Goal: Complete application form

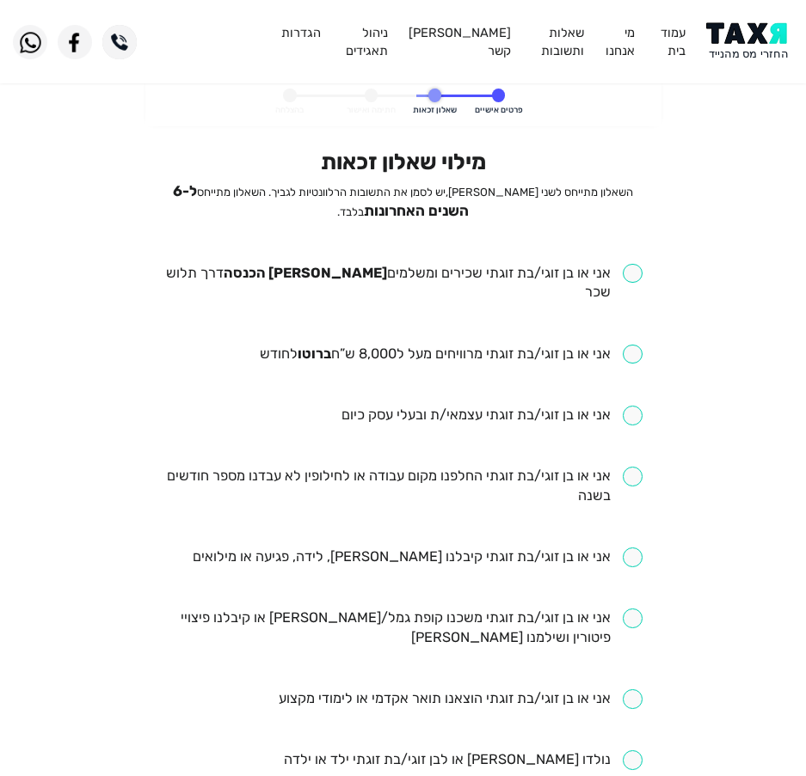
click at [476, 268] on input "checkbox" at bounding box center [402, 284] width 479 height 40
checkbox input "true"
click at [420, 316] on ul "אני או בן זוגי/בת זוגתי שכירים ומשלמים [PERSON_NAME] הכנסה דרך תלוש שכר אני או …" at bounding box center [402, 761] width 479 height 995
click at [411, 345] on input "checkbox" at bounding box center [451, 355] width 383 height 20
checkbox input "true"
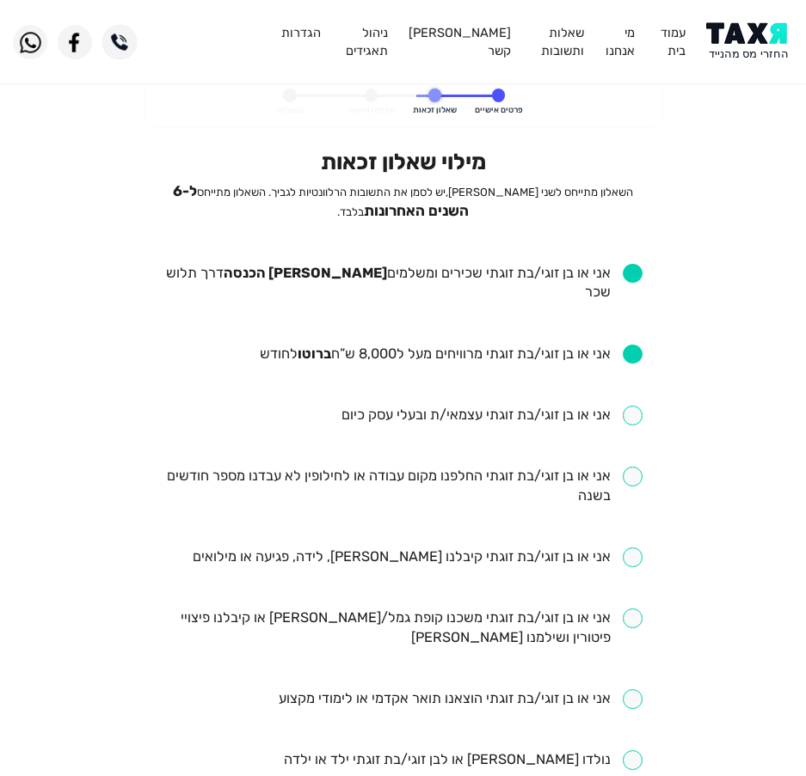
click at [405, 446] on ul "אני או בן זוגי/בת זוגתי שכירים ומשלמים [PERSON_NAME] הכנסה דרך תלוש שכר אני או …" at bounding box center [402, 761] width 479 height 995
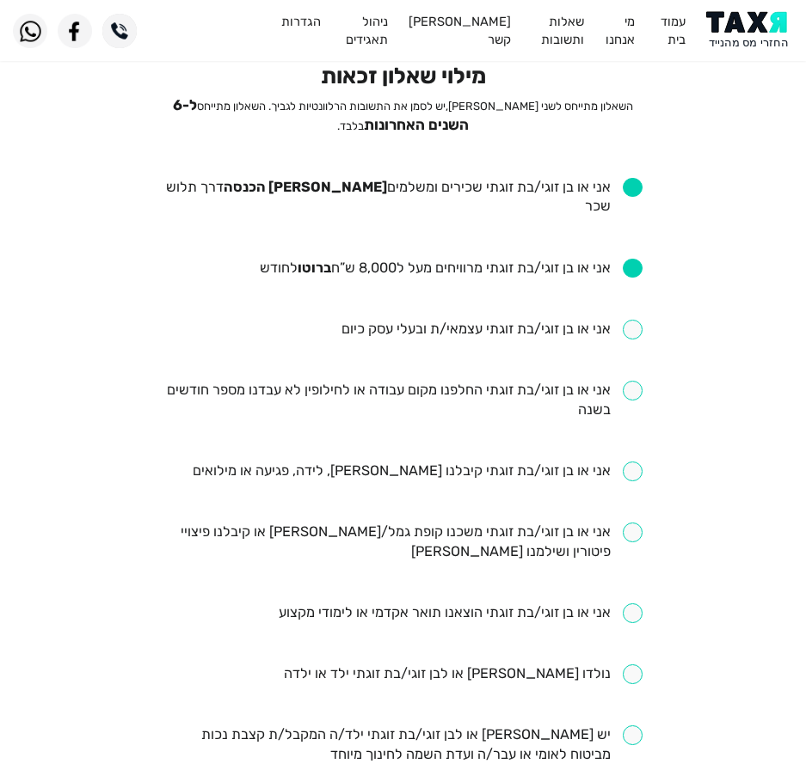
click at [456, 381] on input "checkbox" at bounding box center [402, 401] width 479 height 40
checkbox input "true"
click at [401, 462] on input "checkbox" at bounding box center [418, 472] width 450 height 20
checkbox input "true"
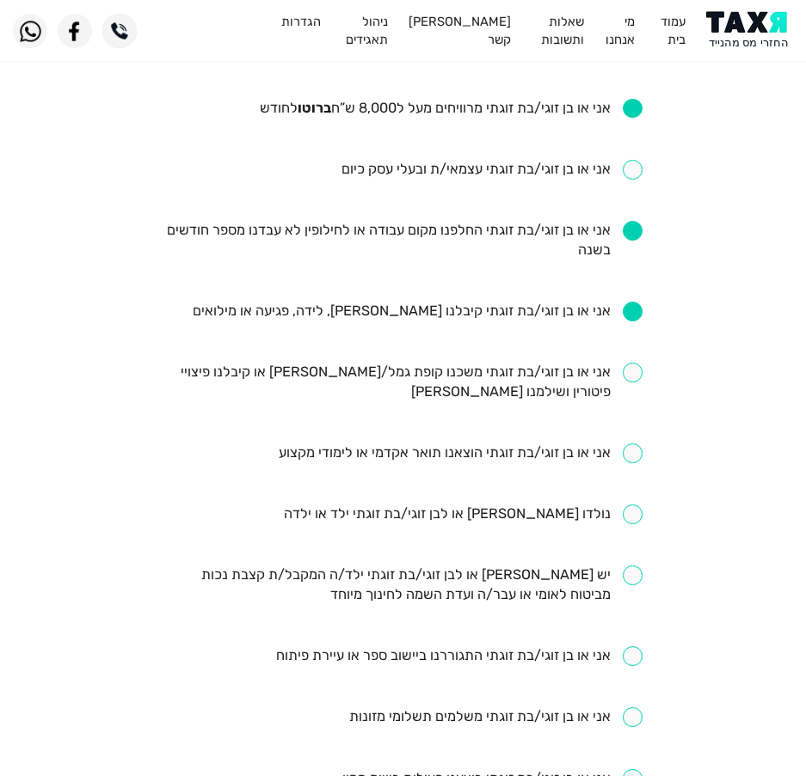
scroll to position [258, 0]
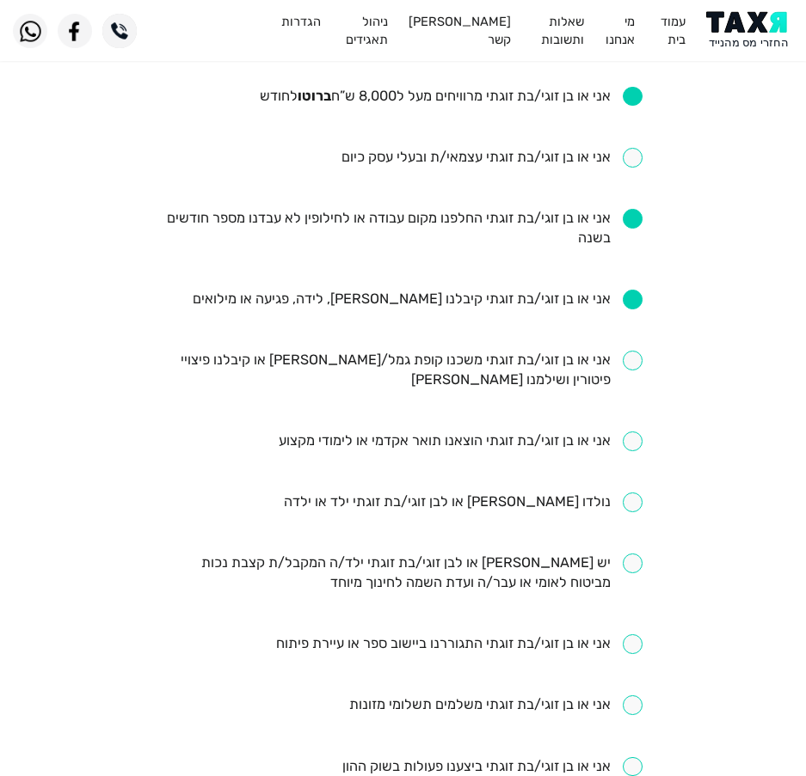
click at [407, 351] on input "checkbox" at bounding box center [402, 371] width 479 height 40
click at [619, 351] on input "checkbox" at bounding box center [402, 371] width 479 height 40
checkbox input "false"
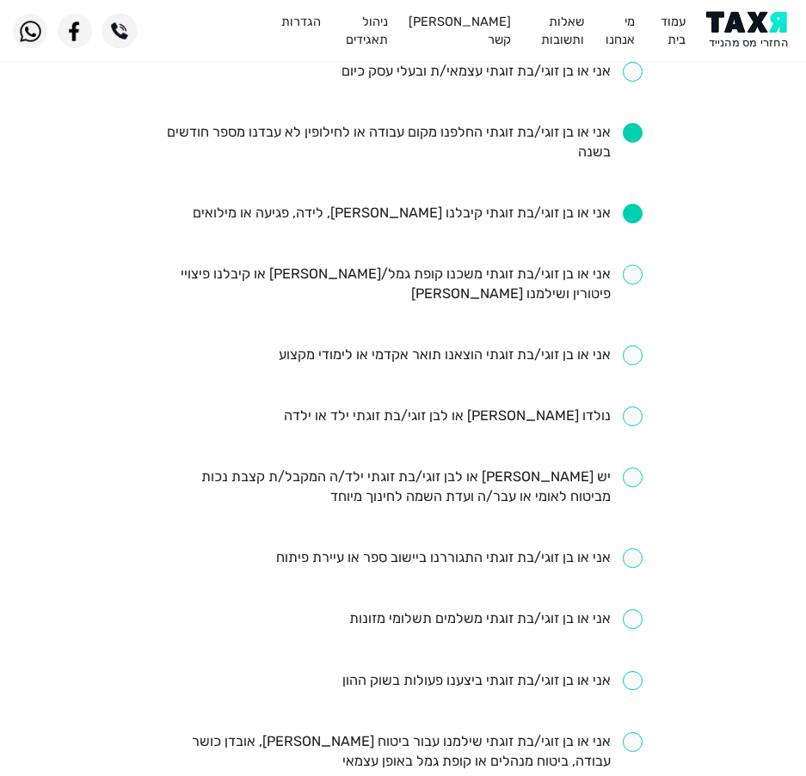
click at [405, 346] on input "checkbox" at bounding box center [461, 356] width 364 height 20
checkbox input "true"
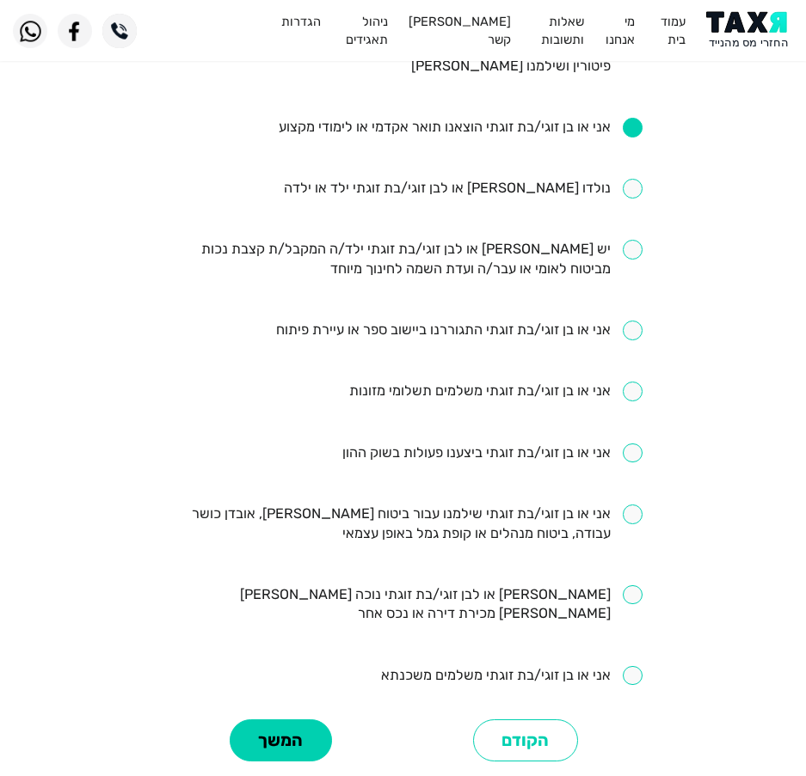
scroll to position [602, 0]
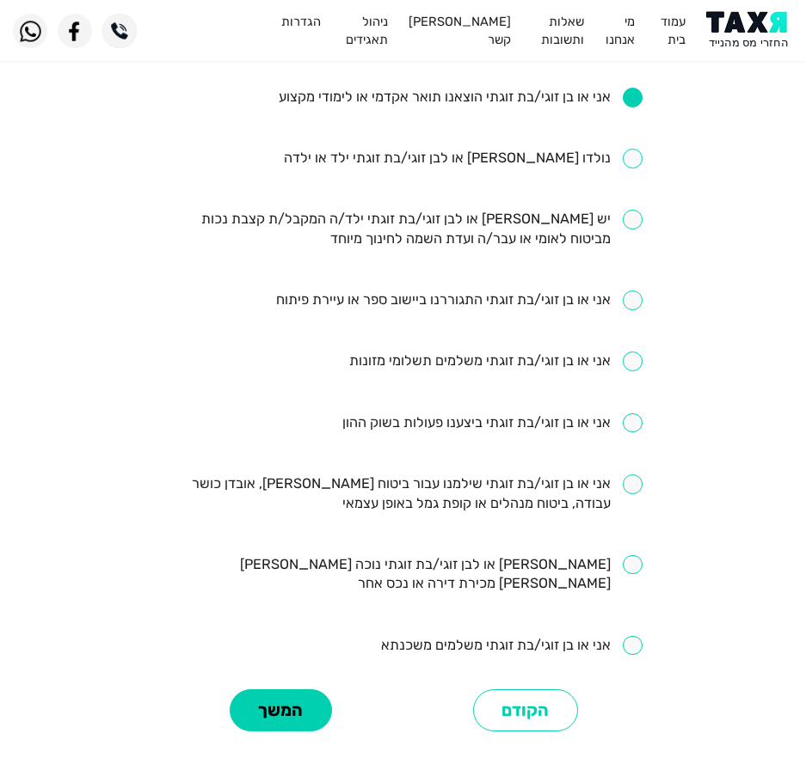
click at [413, 392] on ul "אני או בן זוגי/בת זוגתי שכירים ומשלמים [PERSON_NAME] הכנסה דרך תלוש שכר אני או …" at bounding box center [402, 159] width 479 height 995
click at [398, 414] on li "אני או בן זוגי/בת זוגתי ביצענו פעולות בשוק ההון" at bounding box center [402, 424] width 479 height 21
click at [405, 414] on input "checkbox" at bounding box center [492, 424] width 300 height 20
checkbox input "true"
click at [401, 475] on input "checkbox" at bounding box center [402, 495] width 479 height 40
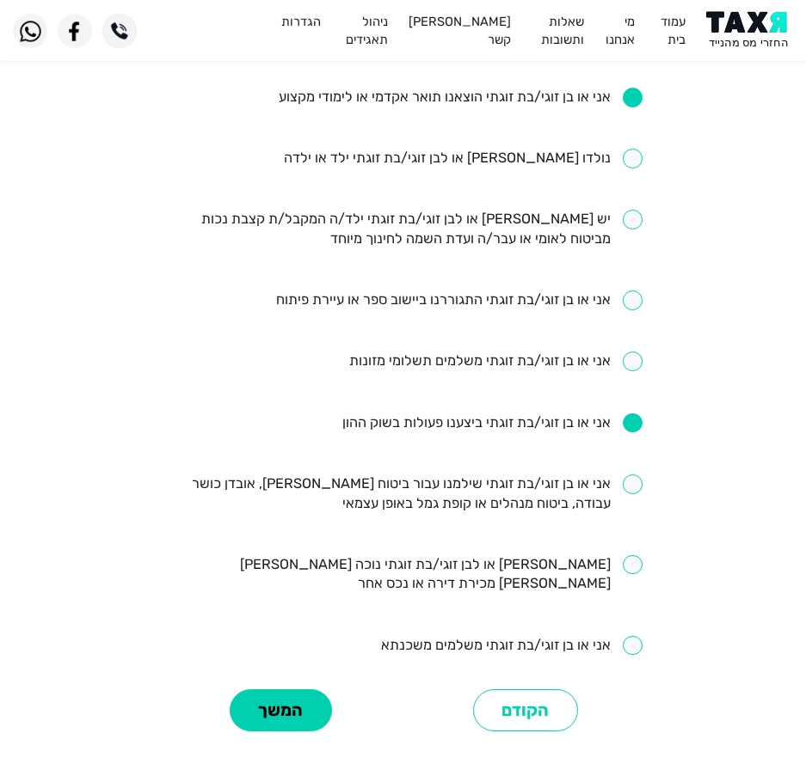
checkbox input "true"
click at [501, 636] on input "checkbox" at bounding box center [511, 646] width 261 height 20
checkbox input "true"
click at [250, 690] on button "המשך" at bounding box center [281, 711] width 102 height 42
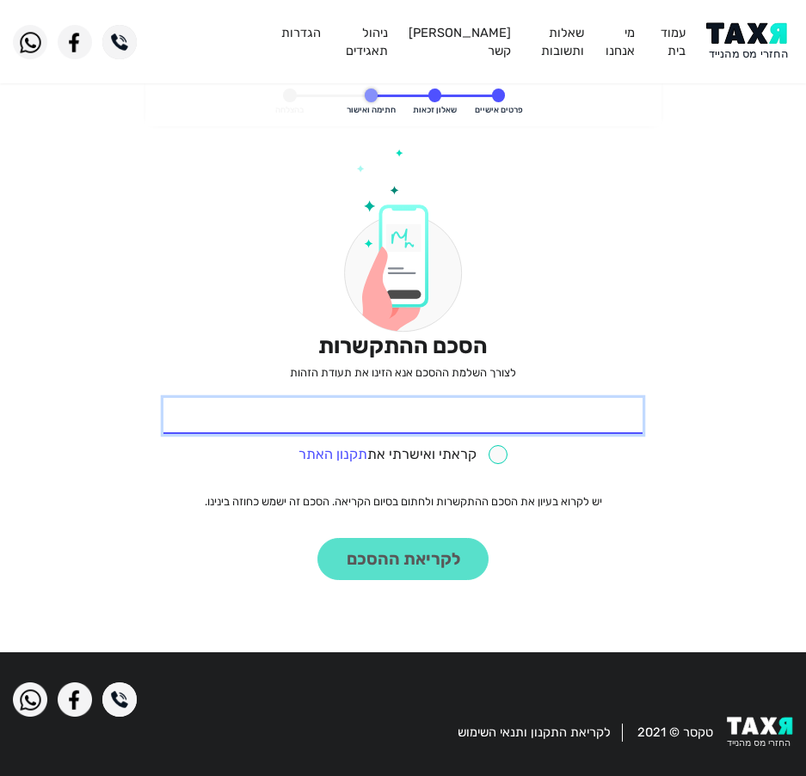
click at [447, 408] on input "* תעודת זהות" at bounding box center [402, 416] width 479 height 36
drag, startPoint x: 447, startPoint y: 408, endPoint x: 325, endPoint y: 422, distance: 122.9
click at [325, 422] on input "* תעודת זהות" at bounding box center [402, 416] width 479 height 36
click at [322, 422] on input "* תעודת זהות" at bounding box center [402, 416] width 479 height 36
type input "301672242"
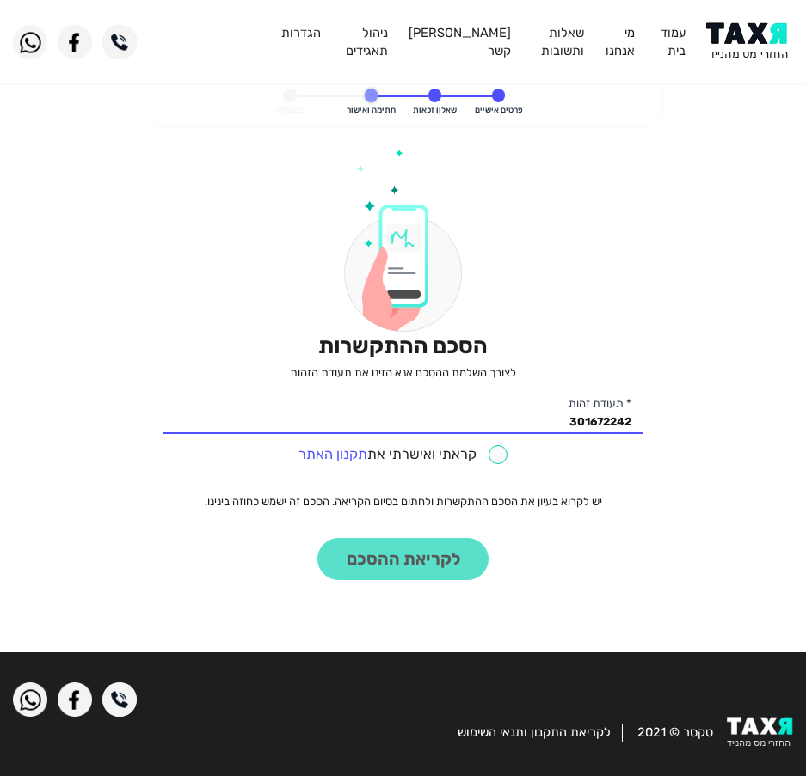
click at [435, 453] on input "checkbox" at bounding box center [403, 455] width 210 height 20
checkbox input "true"
click at [397, 600] on div "הסכם ההתקשרות לצורך השלמת ההסכם אנא הזינו את תעודת הזהות 301672242 * תעודת זהות…" at bounding box center [402, 389] width 479 height 481
click at [401, 583] on div "הסכם ההתקשרות לצורך השלמת ההסכם אנא הזינו את תעודת הזהות 301672242 * תעודת זהות…" at bounding box center [402, 389] width 479 height 481
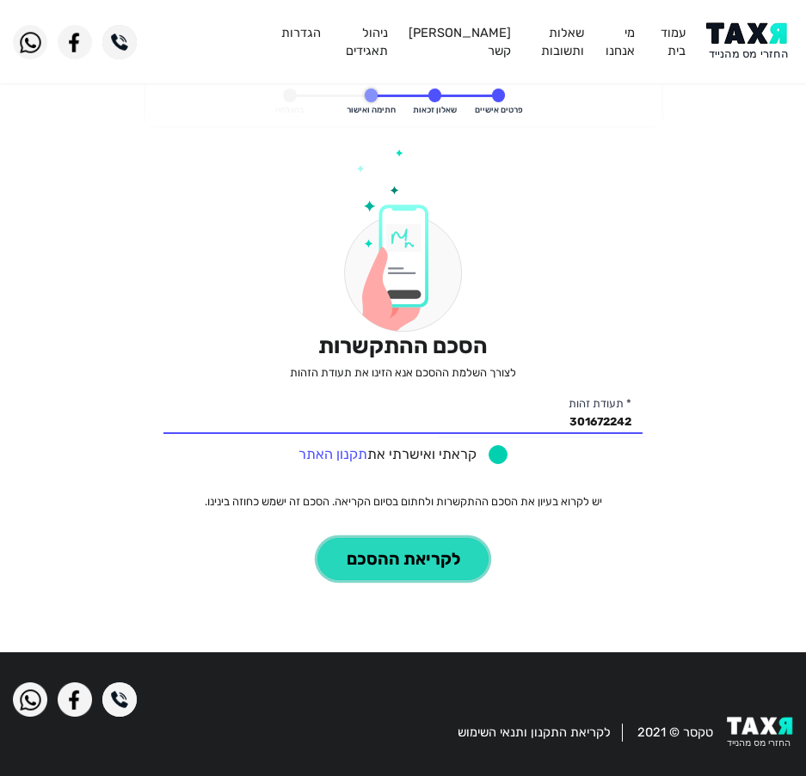
click at [404, 566] on button "לקריאת ההסכם" at bounding box center [402, 559] width 171 height 42
